Goal: Information Seeking & Learning: Find specific fact

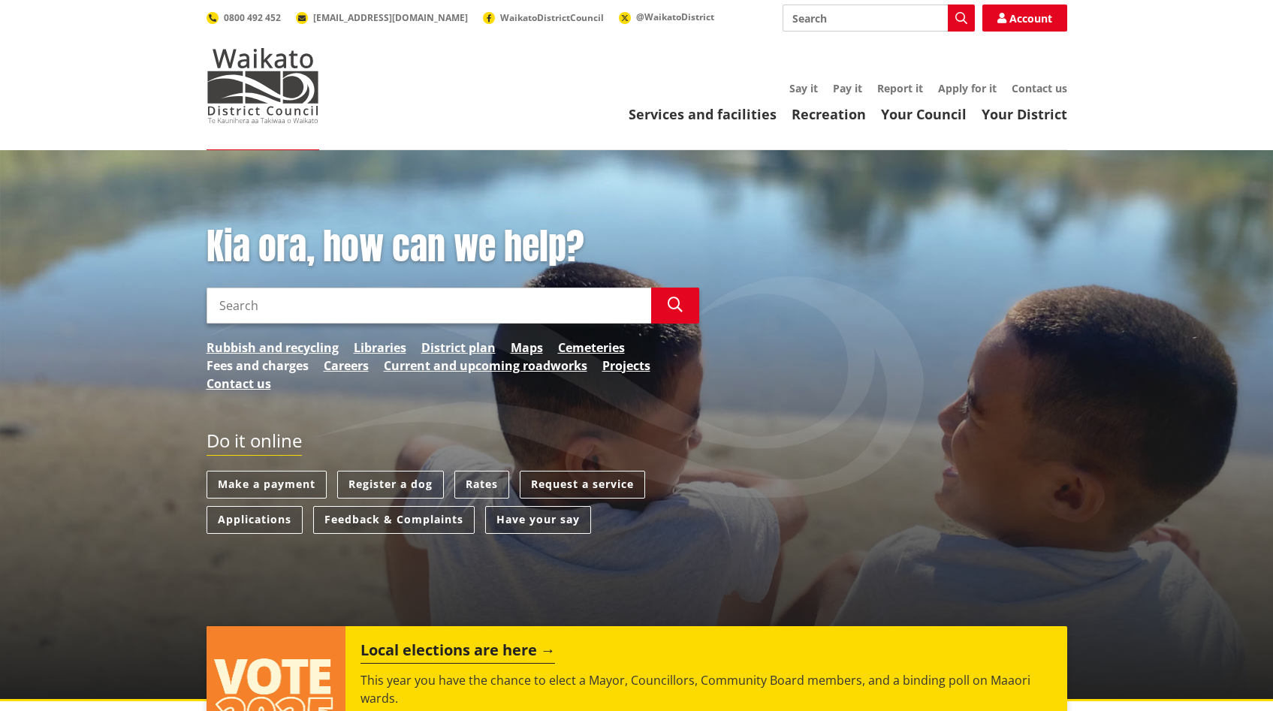
click at [276, 371] on link "Fees and charges" at bounding box center [258, 366] width 102 height 18
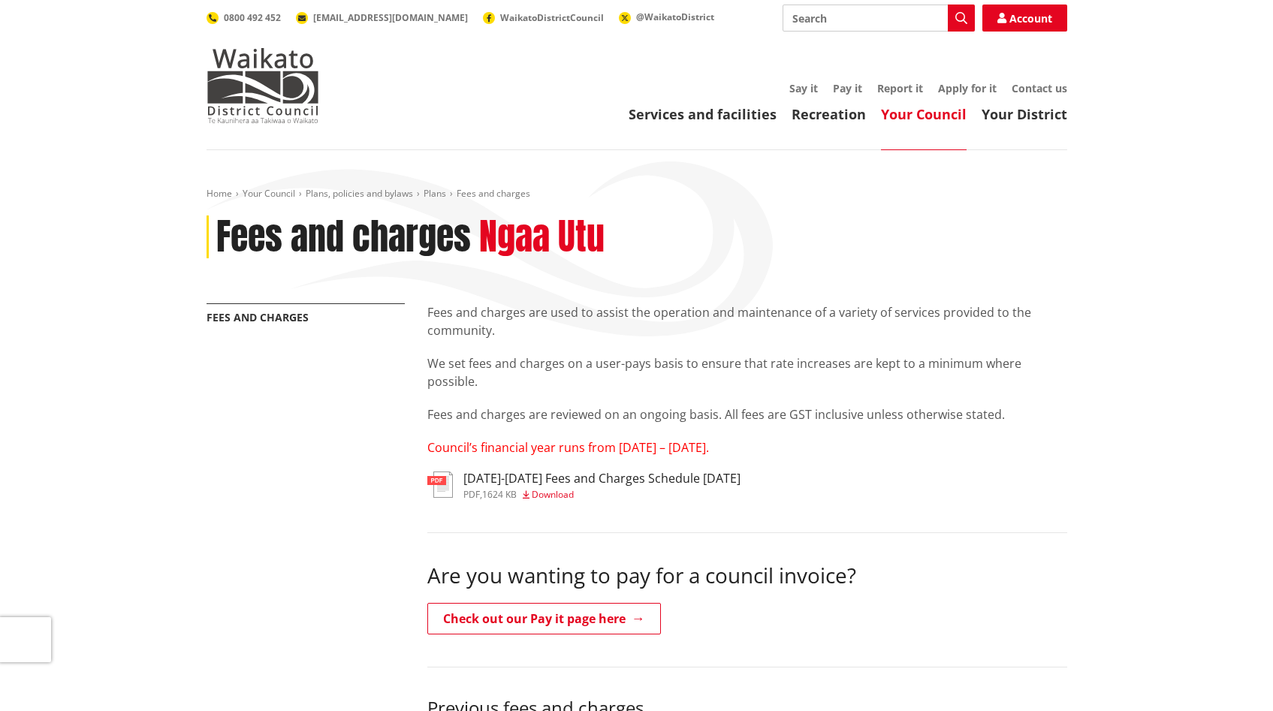
click at [823, 11] on input "Search" at bounding box center [879, 18] width 192 height 27
type input "rates"
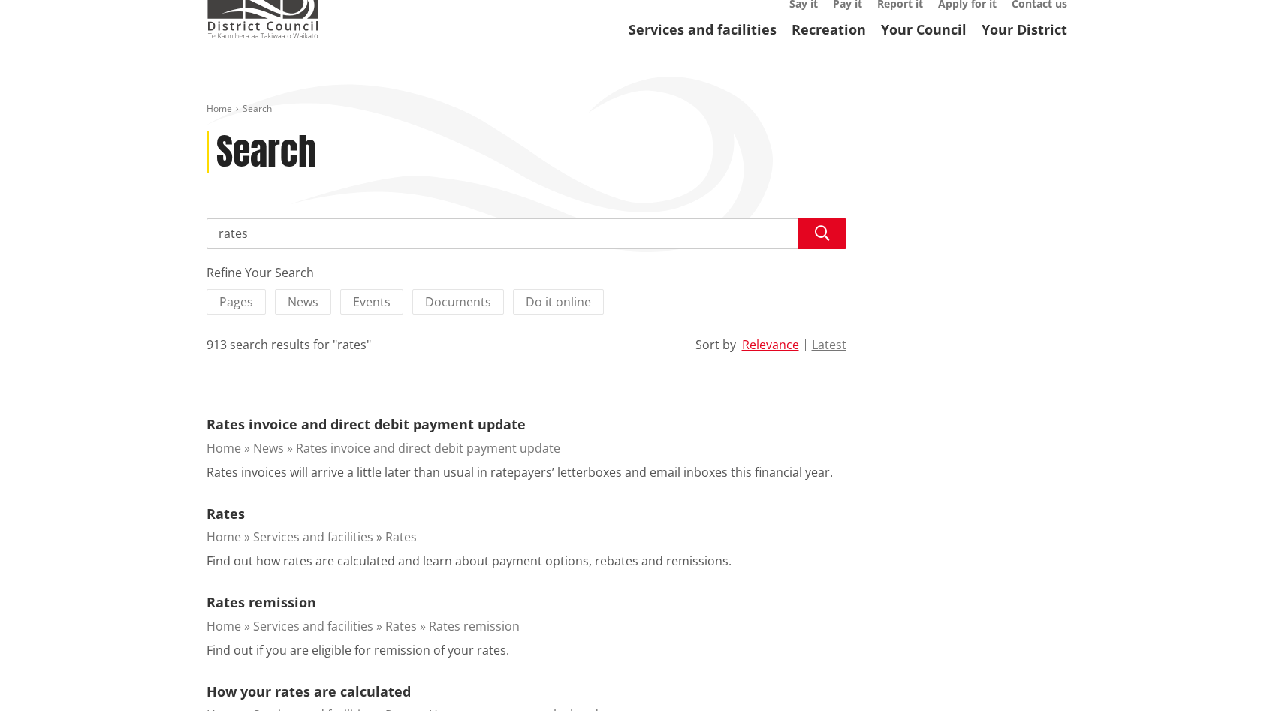
scroll to position [140, 0]
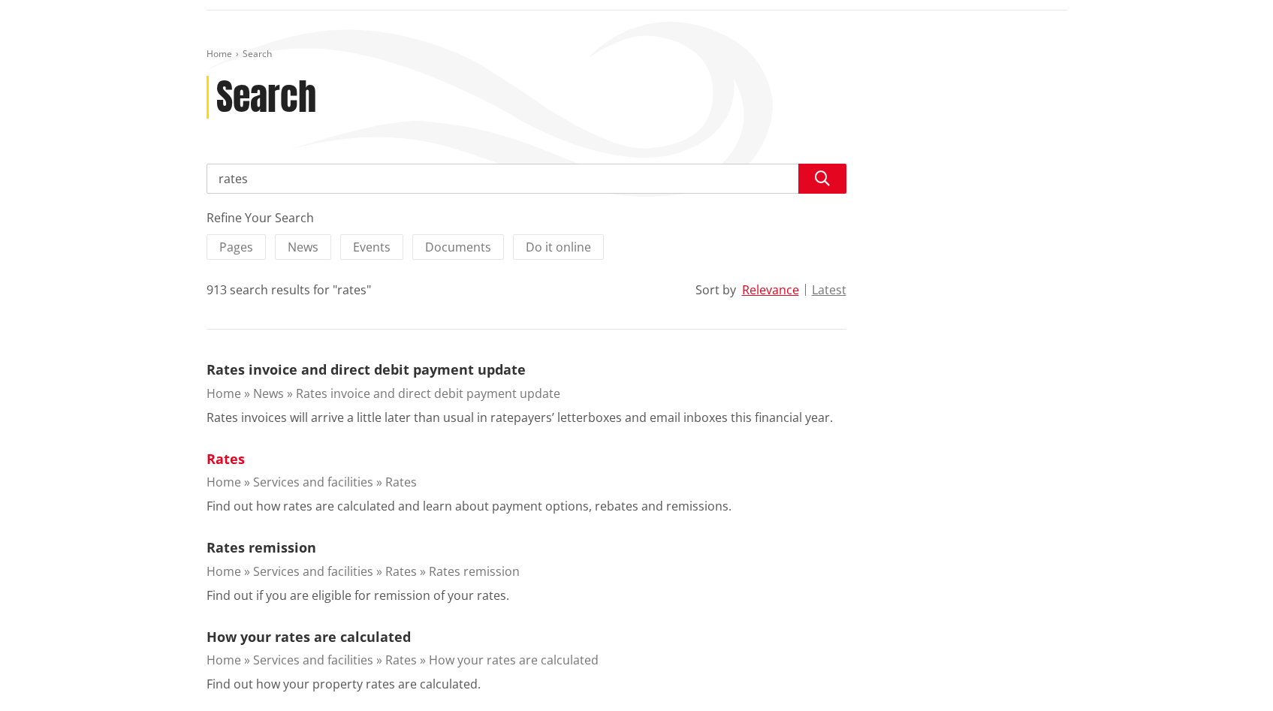
click at [236, 463] on link "Rates" at bounding box center [226, 459] width 38 height 18
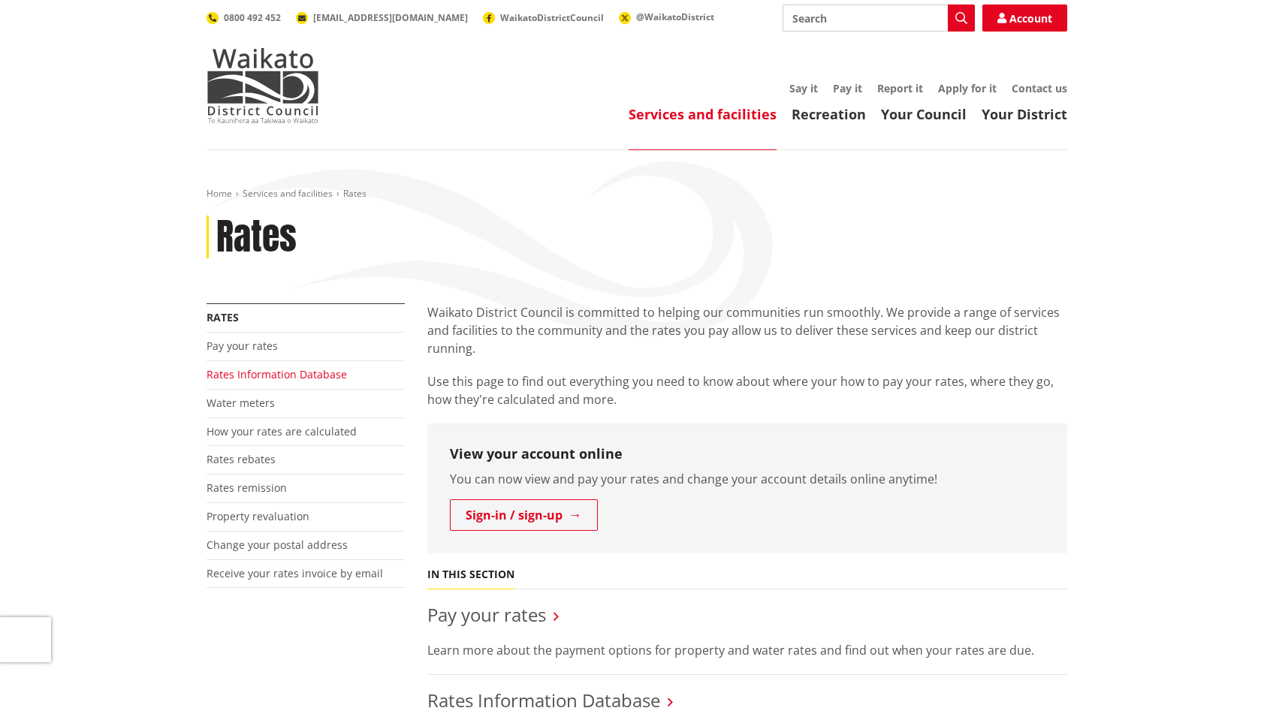
click at [264, 373] on link "Rates Information Database" at bounding box center [277, 374] width 140 height 14
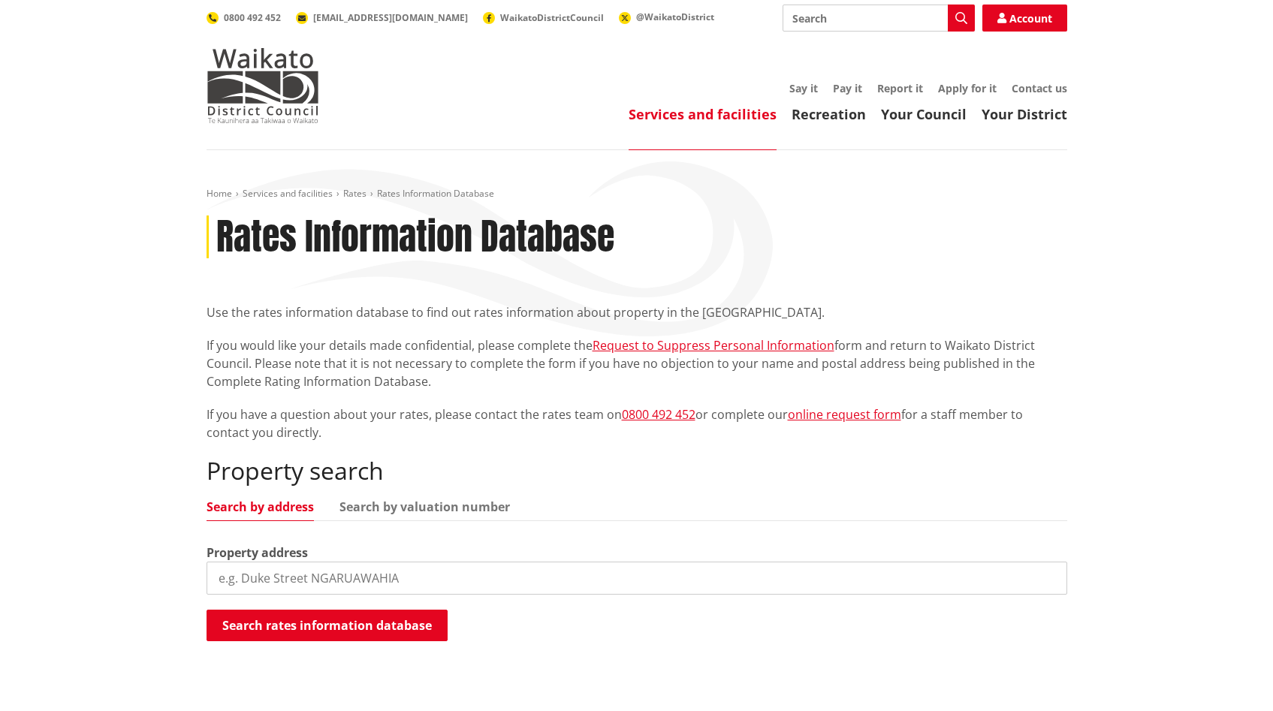
click at [333, 576] on input "search" at bounding box center [637, 578] width 861 height 33
click at [324, 577] on input "16 Parker Lane Bukcland" at bounding box center [637, 578] width 861 height 33
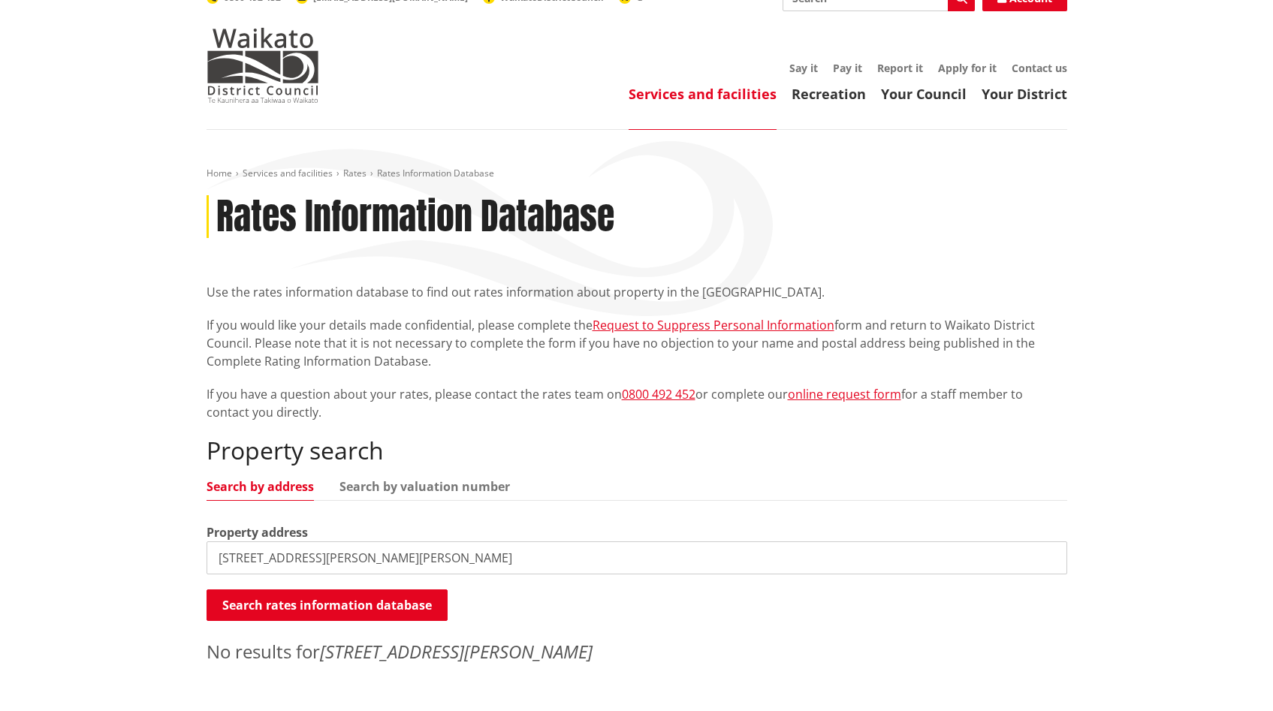
scroll to position [128, 0]
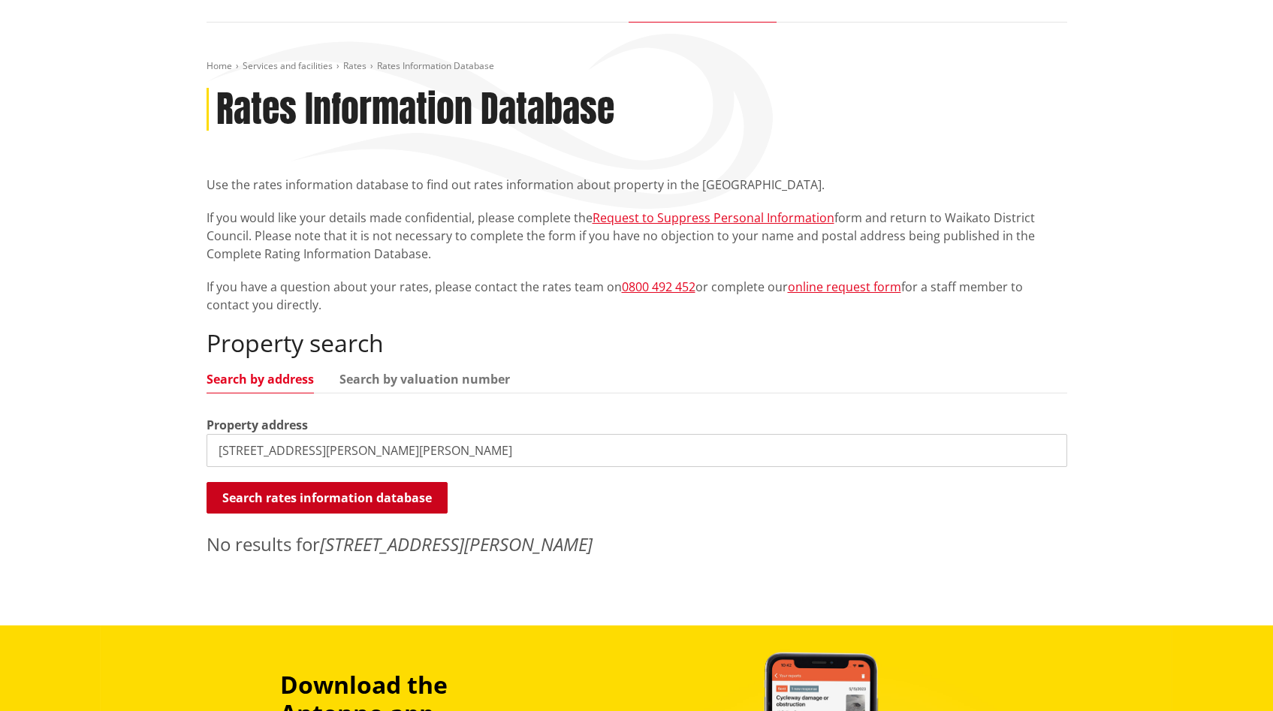
click at [357, 502] on button "Search rates information database" at bounding box center [327, 498] width 241 height 32
drag, startPoint x: 306, startPoint y: 453, endPoint x: 510, endPoint y: 440, distance: 204.7
click at [462, 448] on input "16 Parker Lane Buckland" at bounding box center [637, 450] width 861 height 33
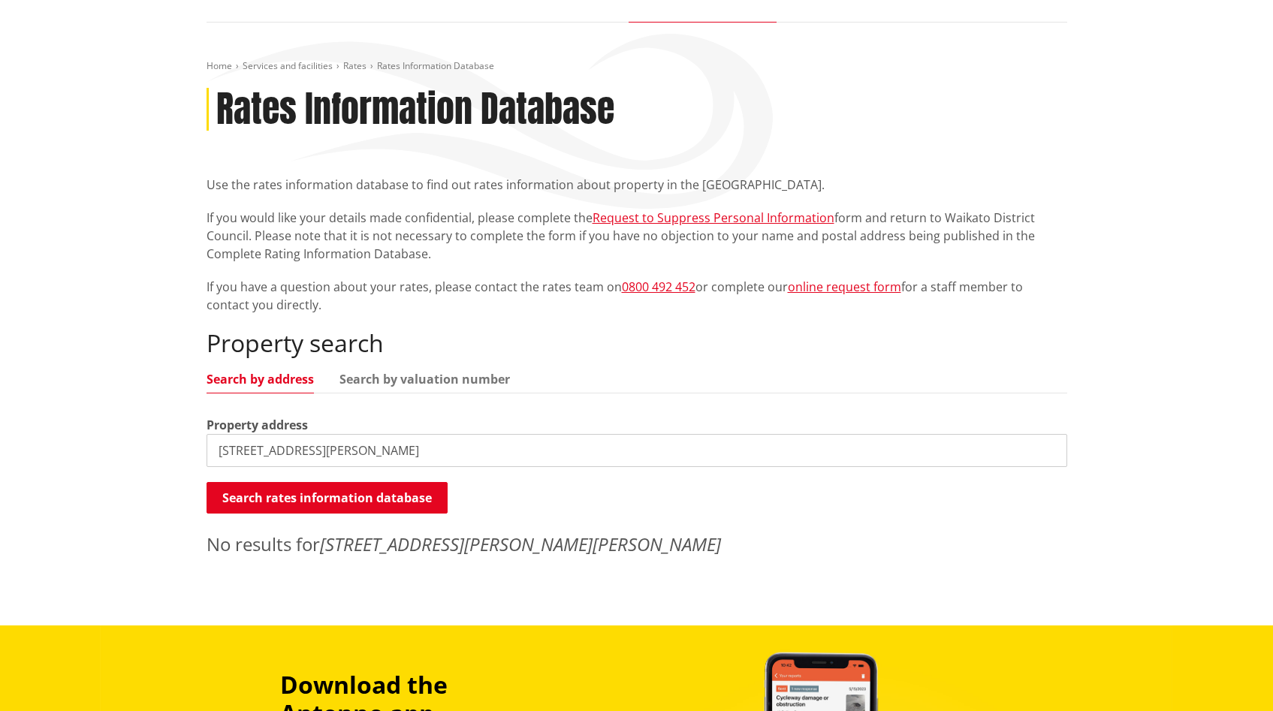
type input "16 Parker Lane"
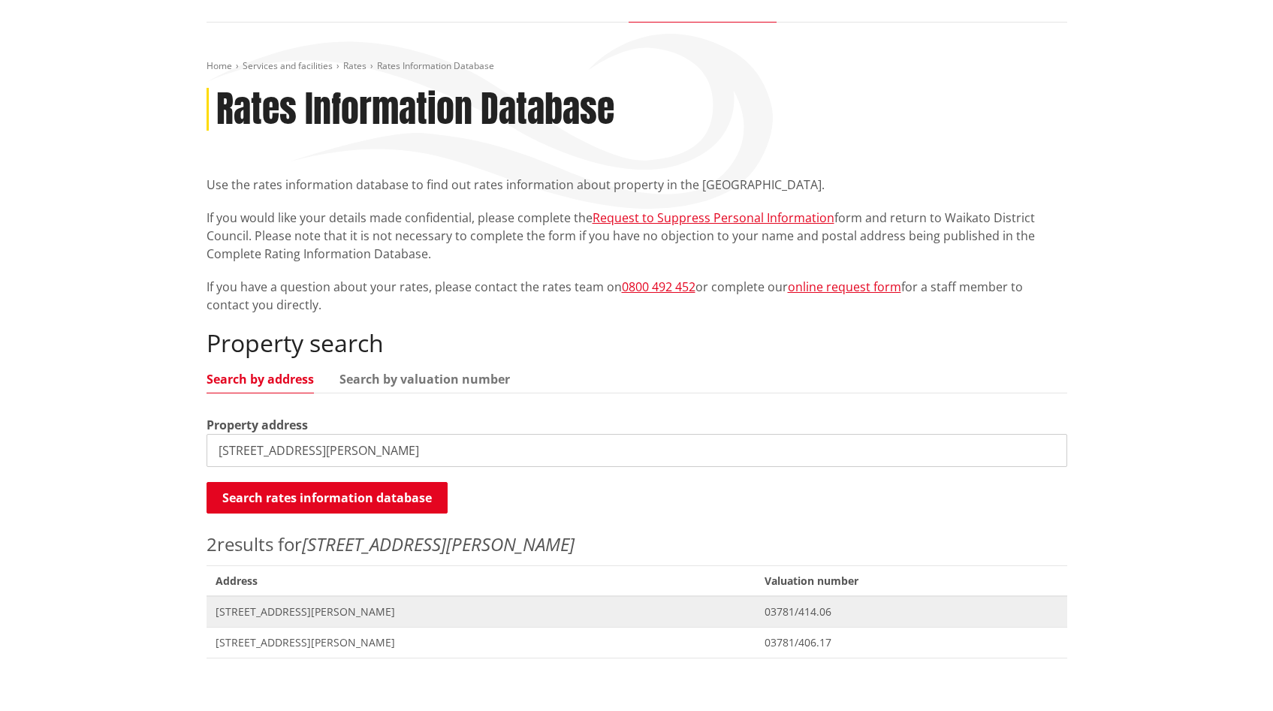
click at [275, 609] on span "[STREET_ADDRESS][PERSON_NAME]" at bounding box center [482, 612] width 532 height 15
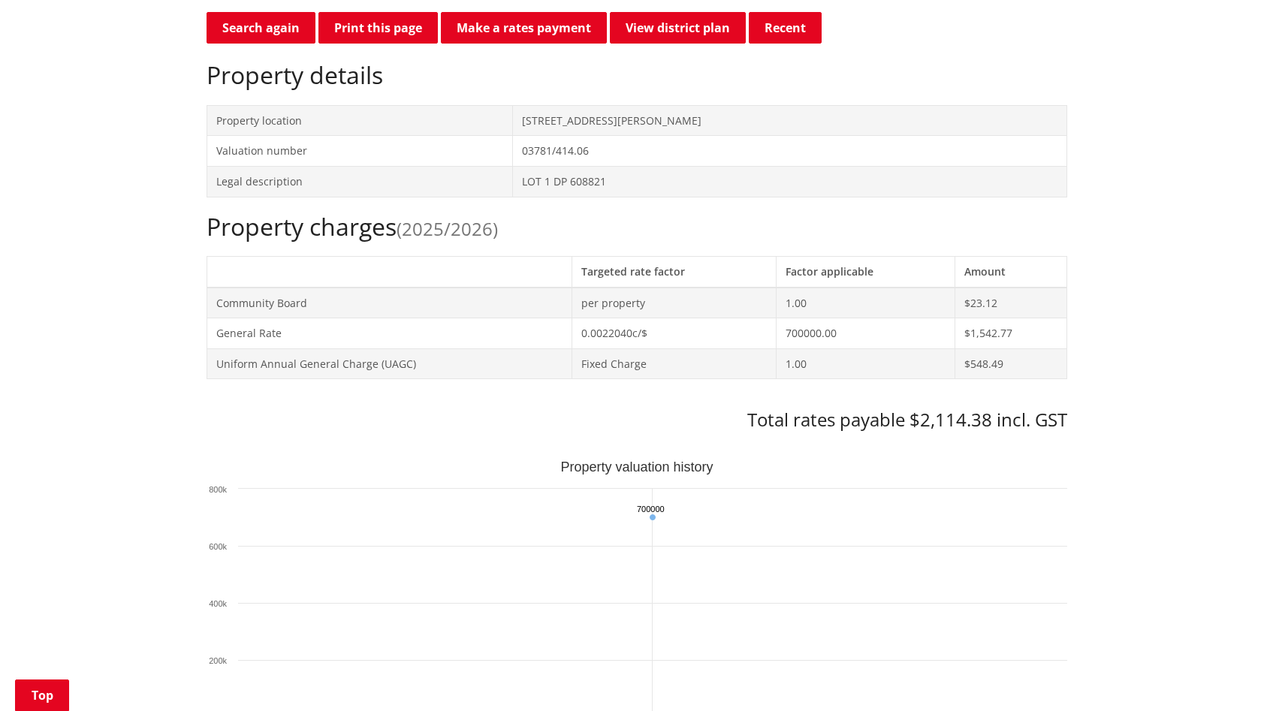
scroll to position [623, 0]
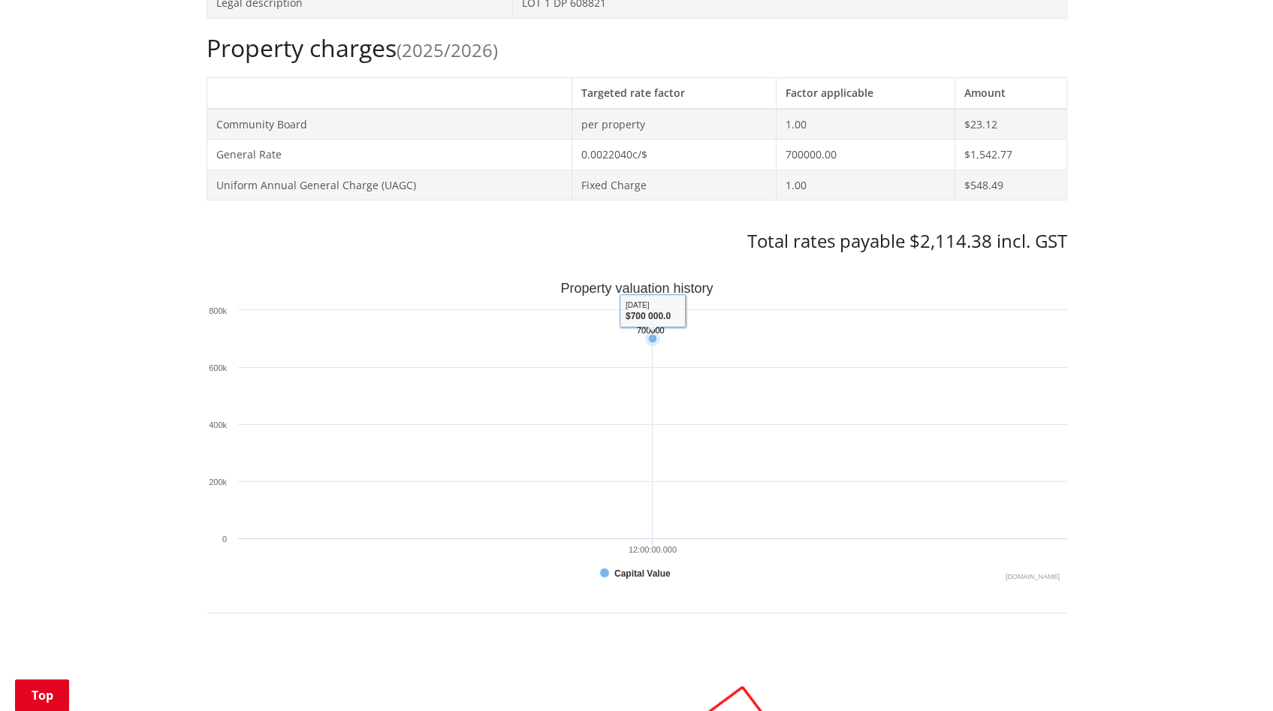
click at [650, 318] on rect "Interactive chart" at bounding box center [637, 432] width 861 height 300
click at [653, 337] on icon "Monday, Jun 30, 2025, 700,000. Capital Value." at bounding box center [652, 338] width 9 height 9
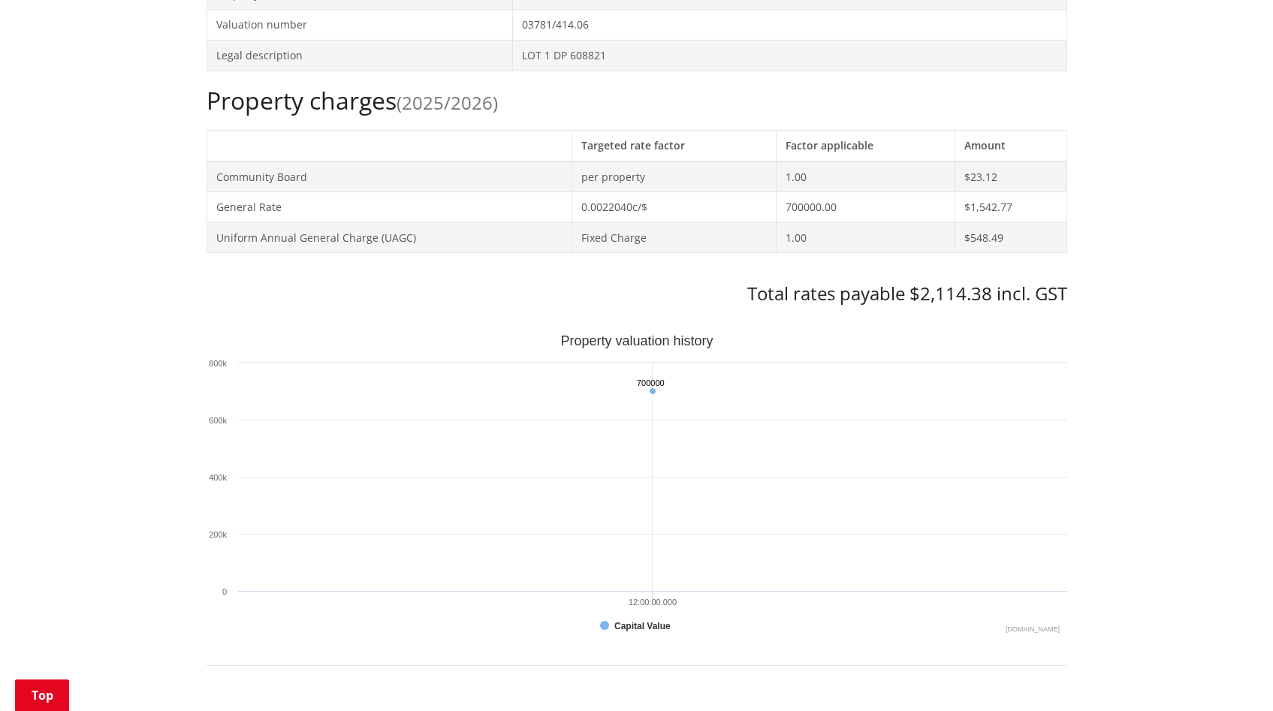
scroll to position [558, 0]
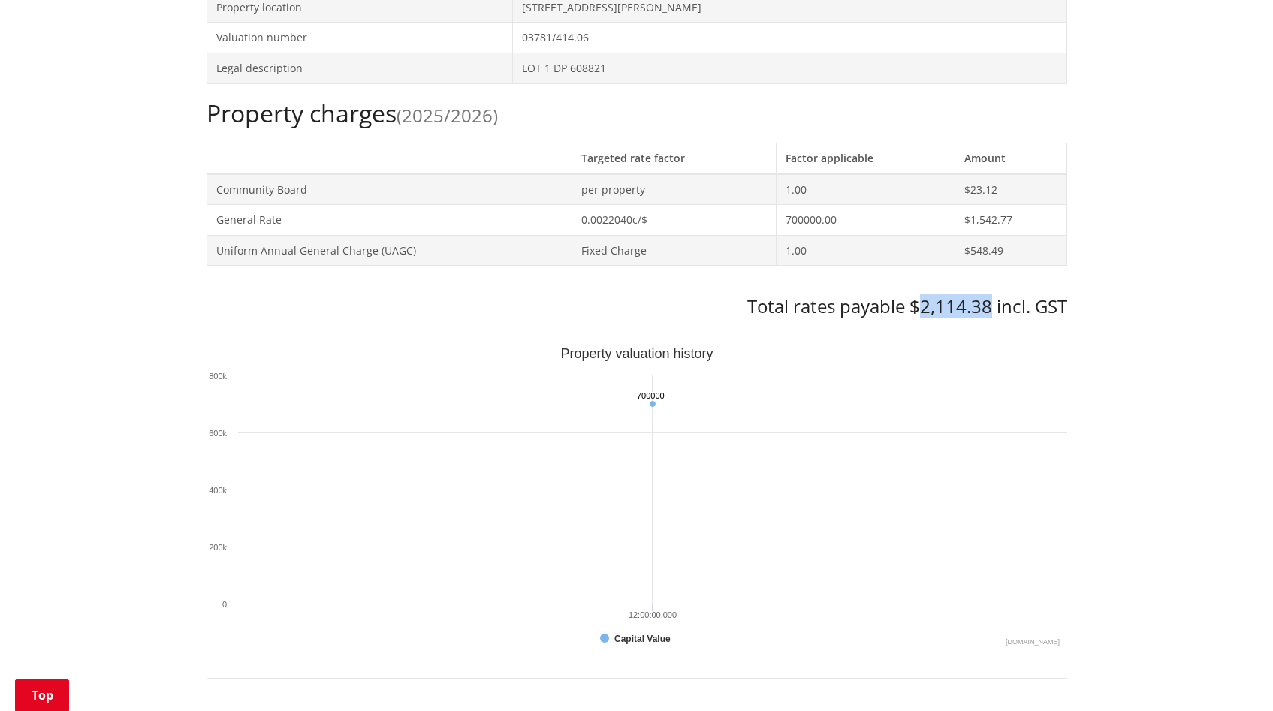
drag, startPoint x: 990, startPoint y: 308, endPoint x: 923, endPoint y: 311, distance: 66.9
click at [923, 311] on h3 "Total rates payable $2,114.38 incl. GST" at bounding box center [637, 307] width 861 height 22
copy h3 "2,114.38"
